Goal: Find specific page/section: Find specific page/section

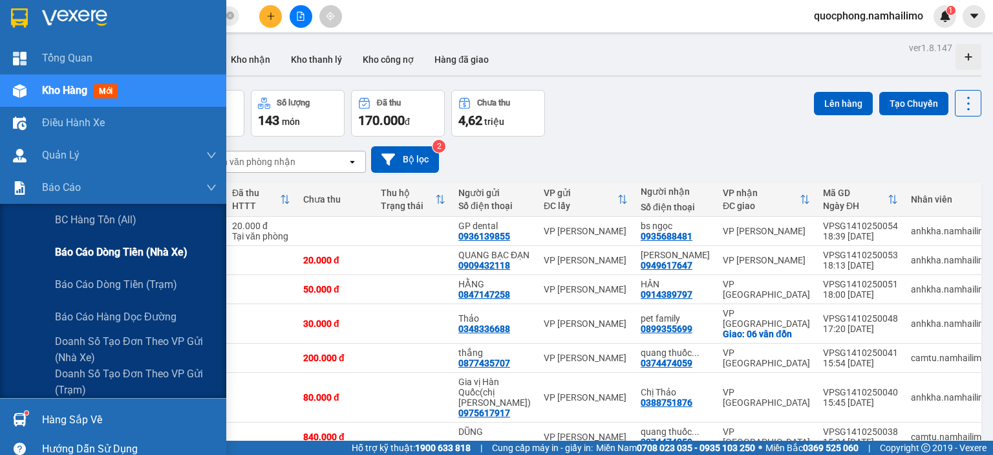
click at [91, 245] on span "Báo cáo dòng tiền (nhà xe)" at bounding box center [121, 252] width 133 height 16
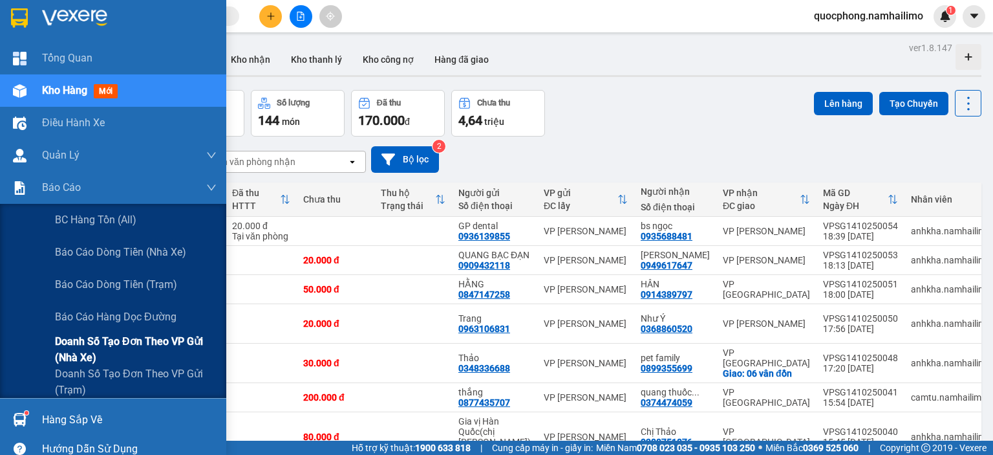
click at [113, 340] on span "Doanh số tạo đơn theo VP gửi (nhà xe)" at bounding box center [136, 349] width 162 height 32
